Goal: Task Accomplishment & Management: Use online tool/utility

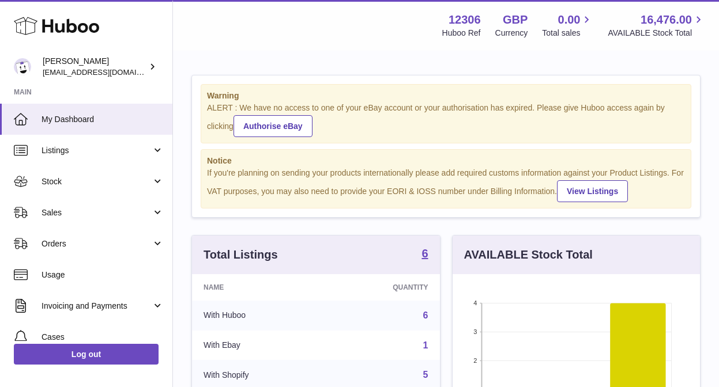
scroll to position [180, 247]
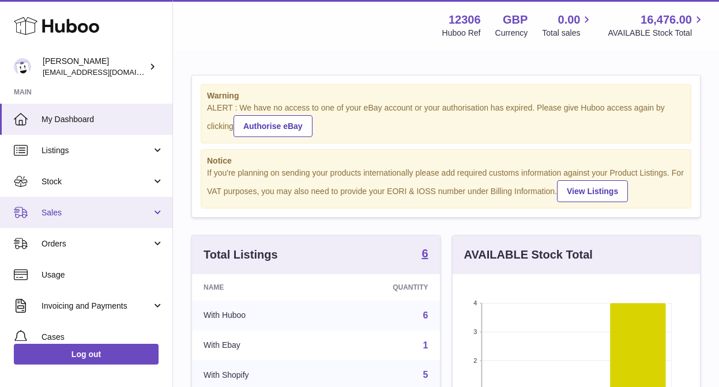
click at [66, 206] on link "Sales" at bounding box center [86, 212] width 172 height 31
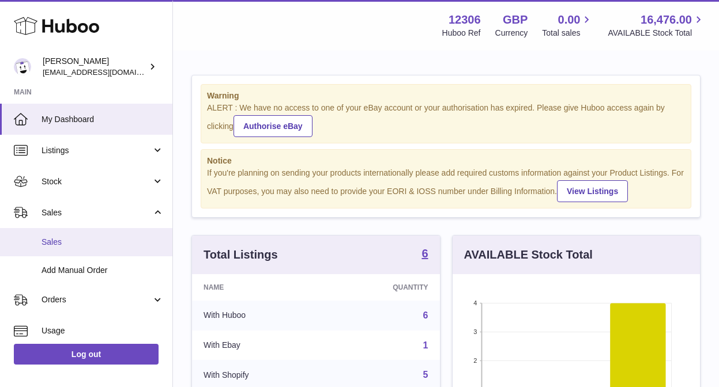
click at [65, 239] on span "Sales" at bounding box center [103, 242] width 122 height 11
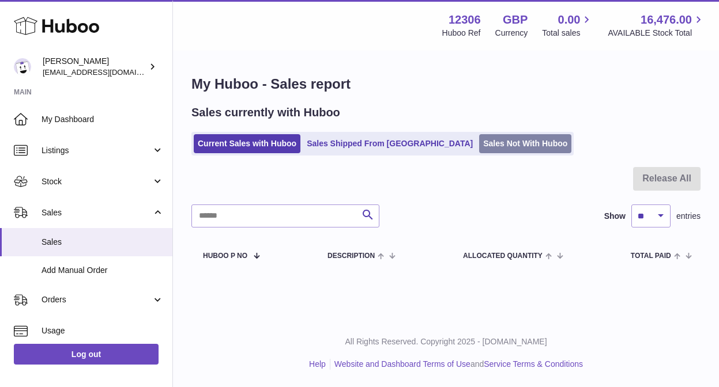
click at [479, 137] on link "Sales Not With Huboo" at bounding box center [525, 143] width 92 height 19
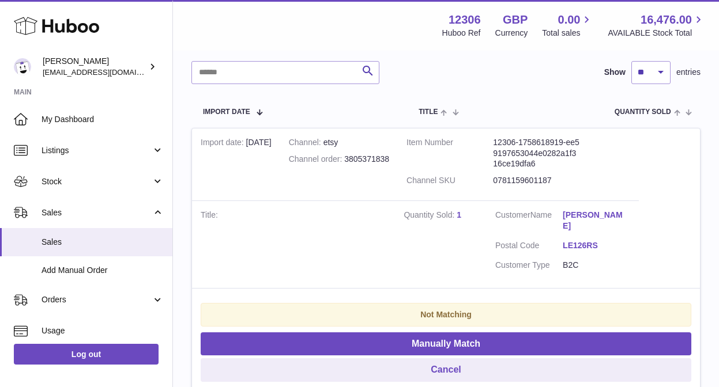
scroll to position [210, 0]
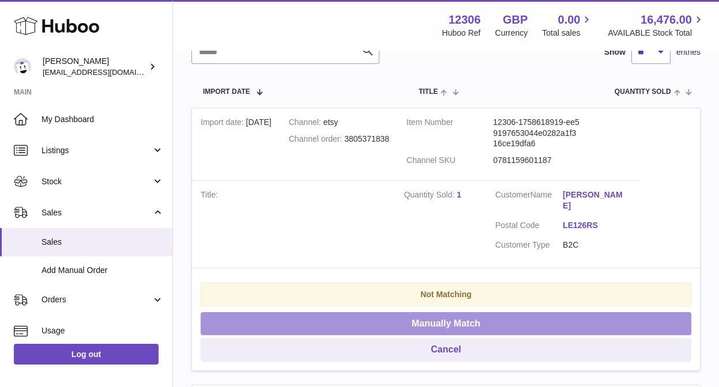
click at [464, 312] on button "Manually Match" at bounding box center [446, 324] width 491 height 24
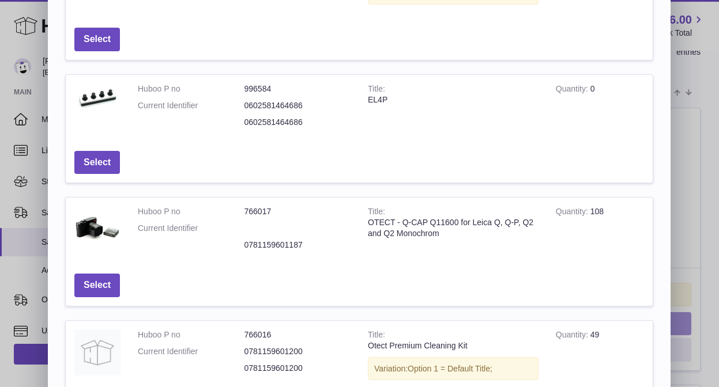
scroll to position [152, 0]
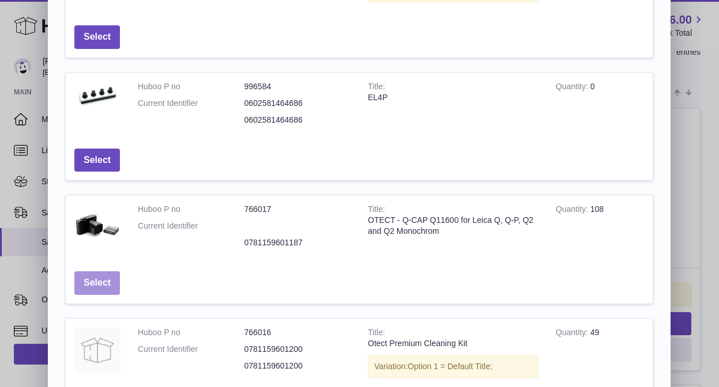
click at [97, 285] on button "Select" at bounding box center [97, 284] width 46 height 24
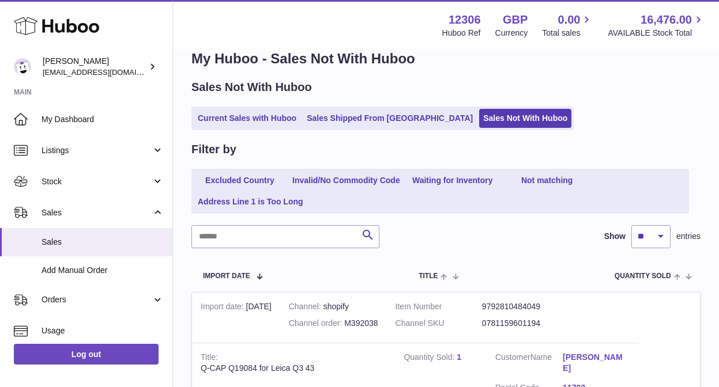
scroll to position [5, 0]
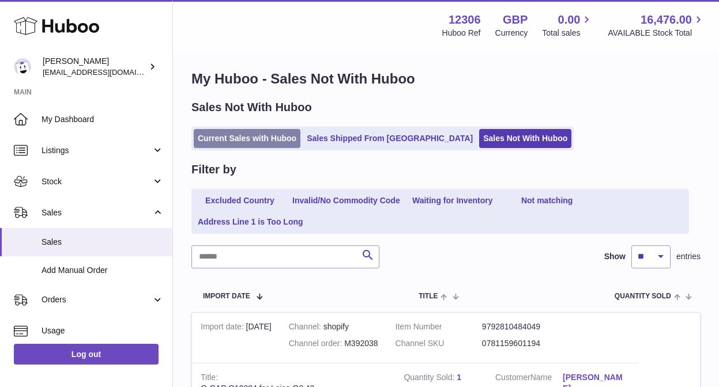
click at [233, 144] on link "Current Sales with Huboo" at bounding box center [247, 138] width 107 height 19
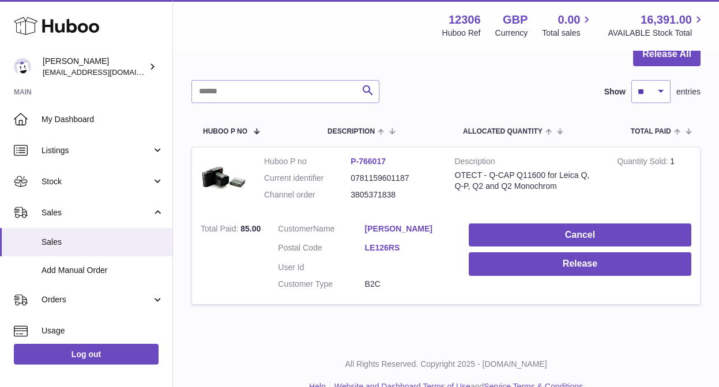
scroll to position [129, 0]
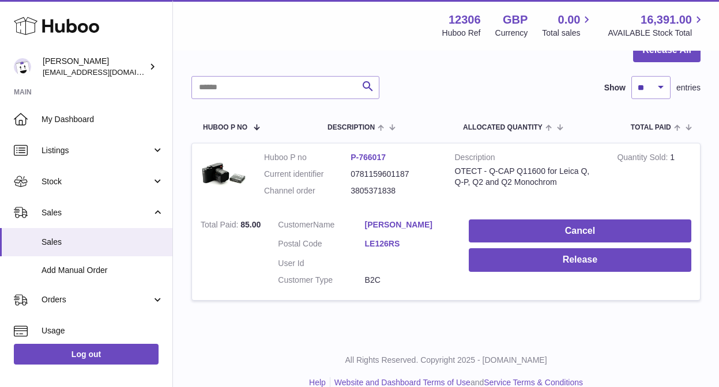
click at [397, 224] on link "James Thomas" at bounding box center [408, 225] width 86 height 11
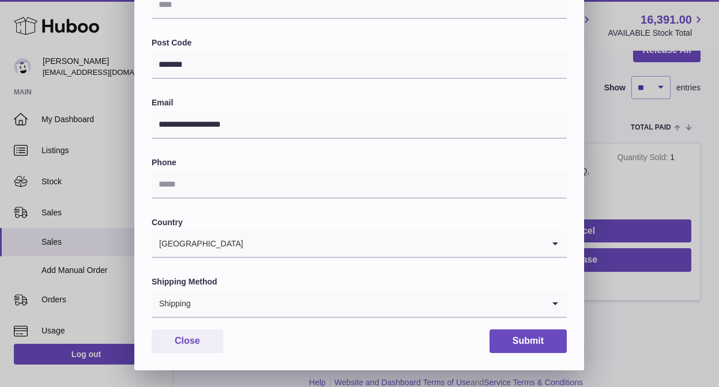
scroll to position [339, 0]
click at [537, 340] on button "Submit" at bounding box center [527, 341] width 77 height 24
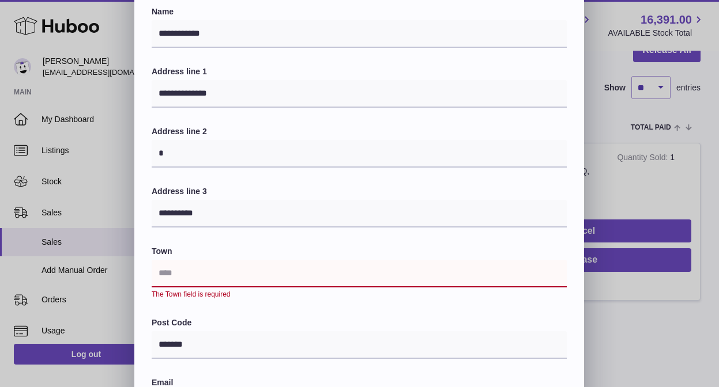
scroll to position [362, 0]
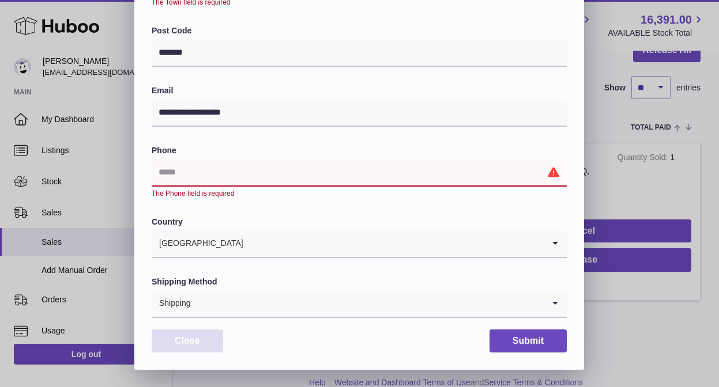
click at [176, 337] on button "Close" at bounding box center [187, 342] width 71 height 24
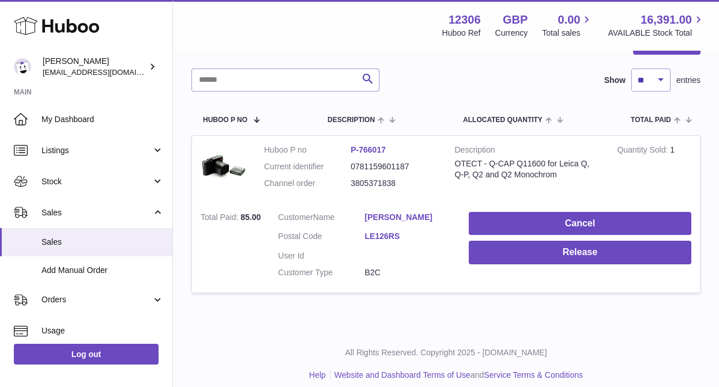
scroll to position [147, 0]
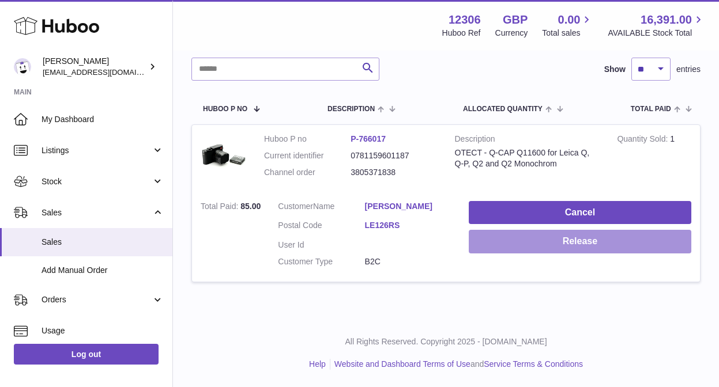
click at [586, 244] on button "Release" at bounding box center [580, 242] width 223 height 24
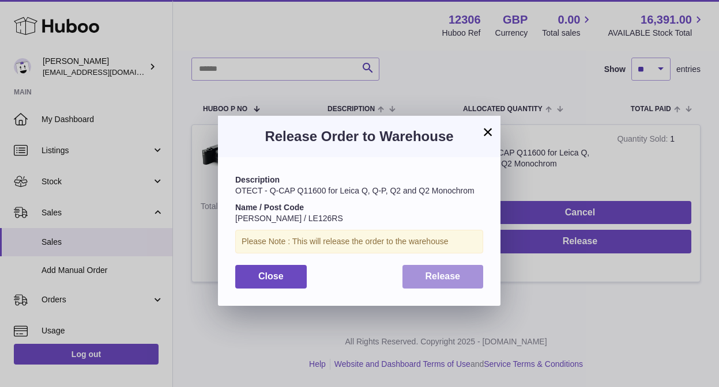
click at [457, 281] on span "Release" at bounding box center [442, 277] width 35 height 10
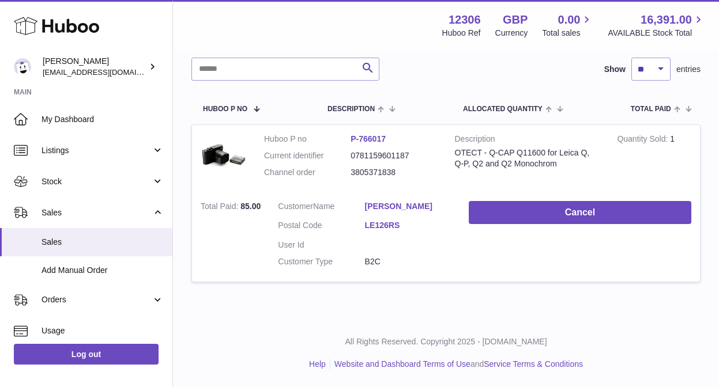
scroll to position [0, 0]
